Goal: Find specific page/section: Find specific page/section

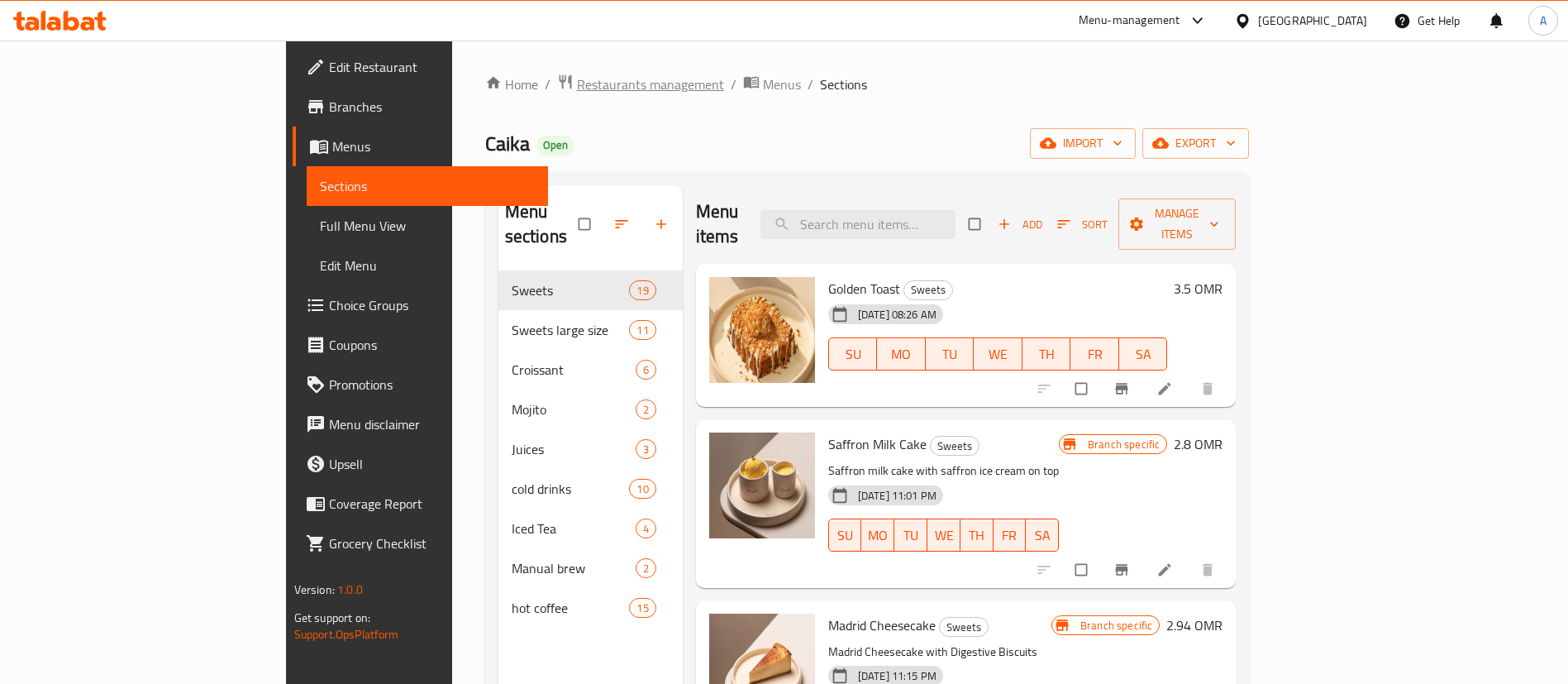
click at [577, 82] on span "Restaurants management" at bounding box center [651, 84] width 147 height 20
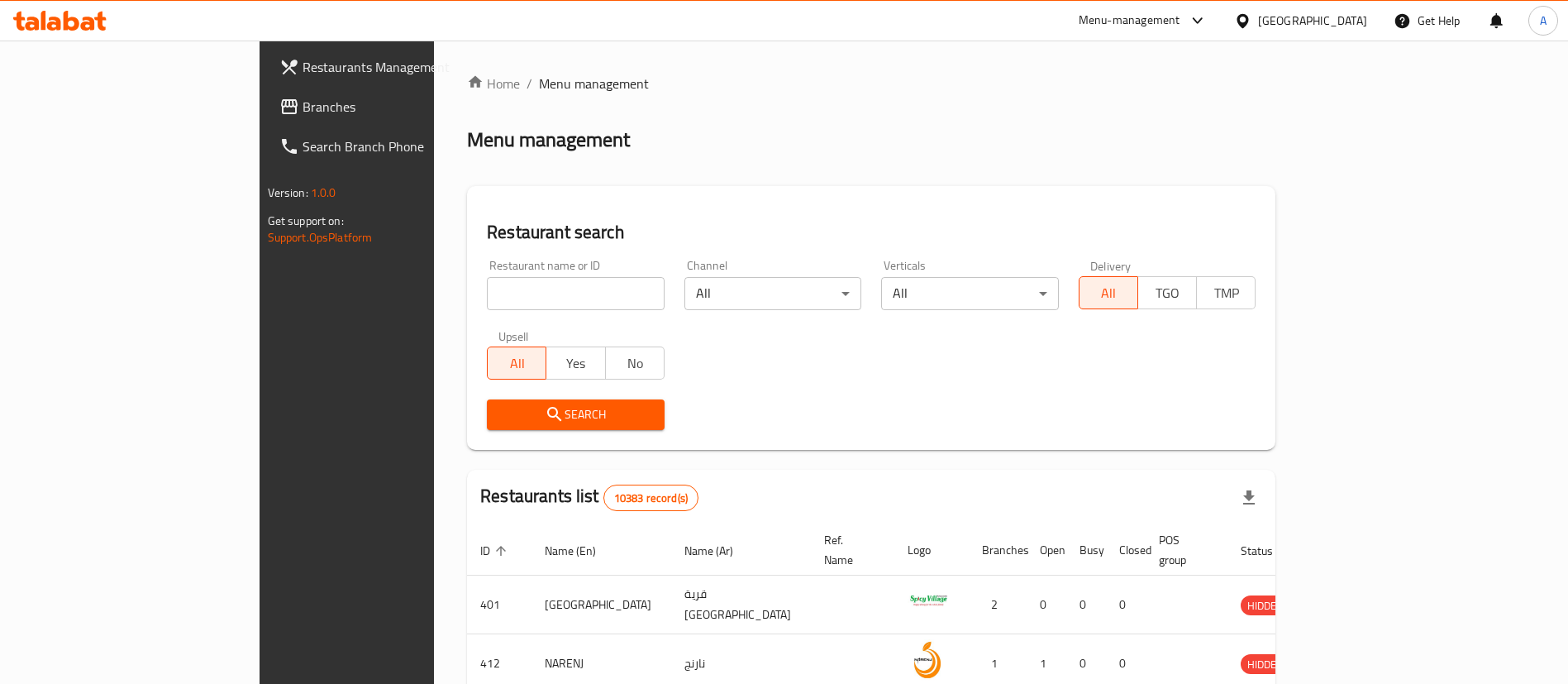
click at [487, 282] on input "search" at bounding box center [575, 293] width 178 height 33
type input "Fry fry"
click button "Search" at bounding box center [575, 414] width 178 height 31
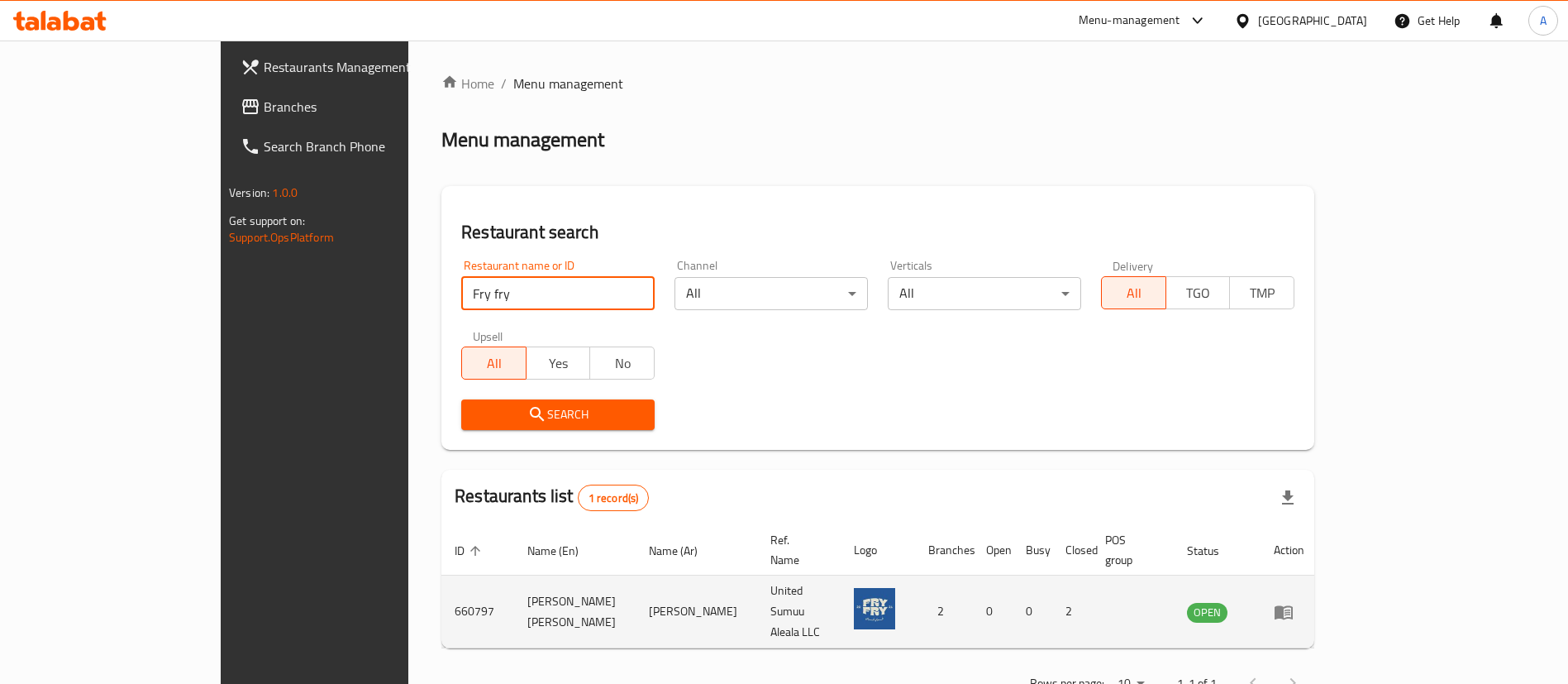
click at [441, 582] on td "660797" at bounding box center [478, 612] width 73 height 73
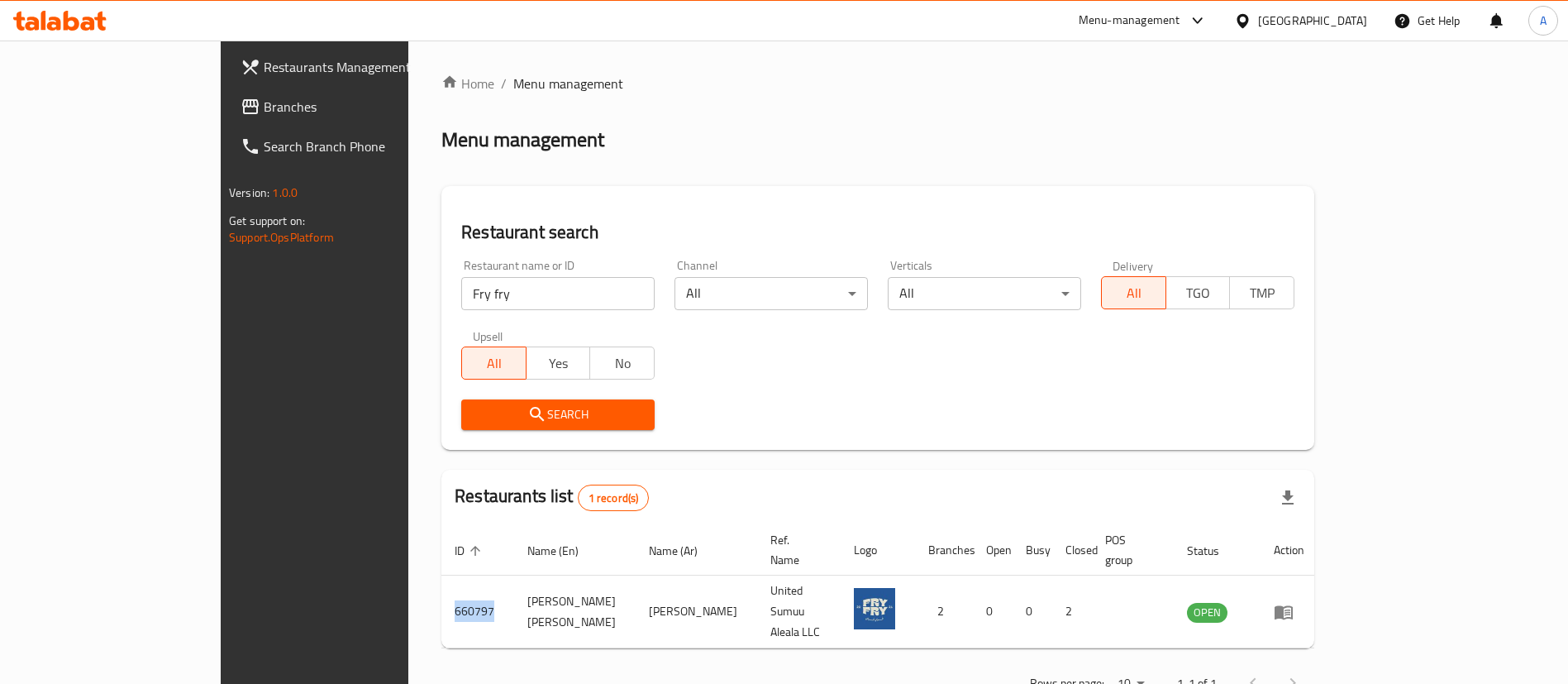
copy td "660797"
